Goal: Task Accomplishment & Management: Complete application form

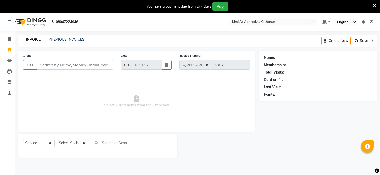
select select "7401"
select select "service"
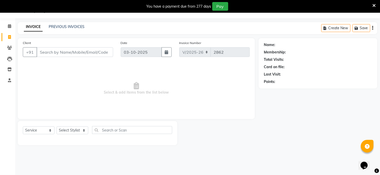
click at [70, 54] on input "Client" at bounding box center [75, 52] width 77 height 10
click at [53, 50] on input "Client" at bounding box center [75, 52] width 77 height 10
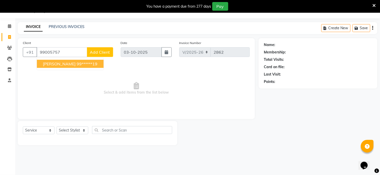
click at [52, 64] on span "[PERSON_NAME]" at bounding box center [59, 63] width 33 height 5
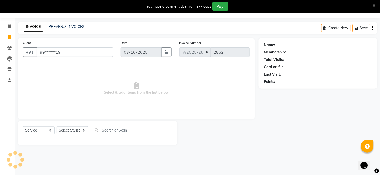
type input "99******19"
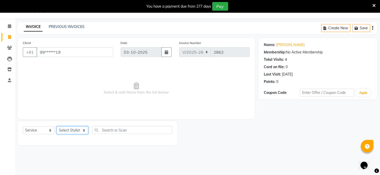
click at [73, 130] on select "Select Stylist [PERSON_NAME] Hriatpuii [PERSON_NAME] Kimi manager id [PERSON_NA…" at bounding box center [73, 130] width 32 height 8
select select "69728"
click at [57, 126] on select "Select Stylist [PERSON_NAME] Hriatpuii [PERSON_NAME] Kimi manager id [PERSON_NA…" at bounding box center [73, 130] width 32 height 8
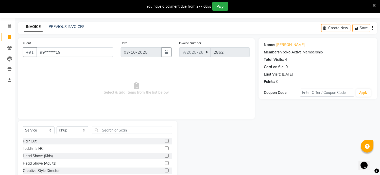
click at [165, 141] on label at bounding box center [167, 141] width 4 height 4
click at [165, 141] on input "checkbox" at bounding box center [166, 140] width 3 height 3
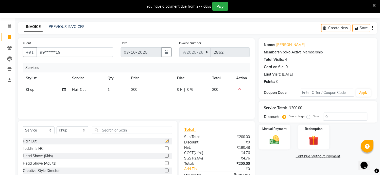
checkbox input "false"
click at [279, 142] on img at bounding box center [275, 140] width 17 height 12
click at [299, 157] on span "CARD" at bounding box center [301, 156] width 11 height 6
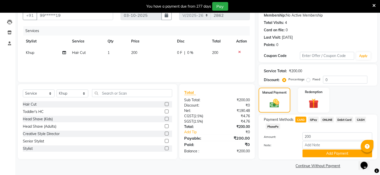
scroll to position [52, 0]
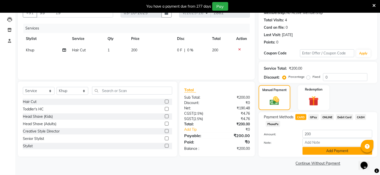
click at [315, 151] on button "Add Payment" at bounding box center [338, 151] width 70 height 8
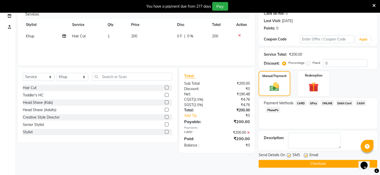
scroll to position [66, 0]
click at [308, 164] on button "Checkout" at bounding box center [318, 163] width 119 height 8
